Goal: Information Seeking & Learning: Learn about a topic

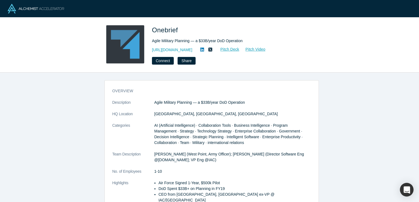
click at [175, 50] on link "https://onebrief.com/" at bounding box center [172, 50] width 40 height 6
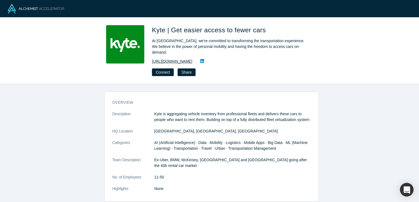
click at [170, 58] on link "[URL][DOMAIN_NAME]" at bounding box center [172, 61] width 40 height 6
